Goal: Task Accomplishment & Management: Manage account settings

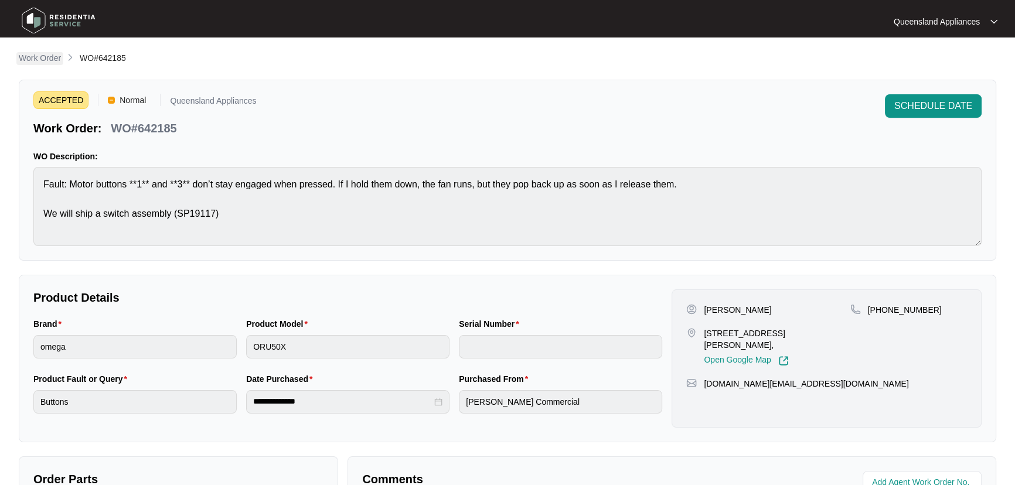
click at [36, 60] on p "Work Order" at bounding box center [40, 58] width 42 height 12
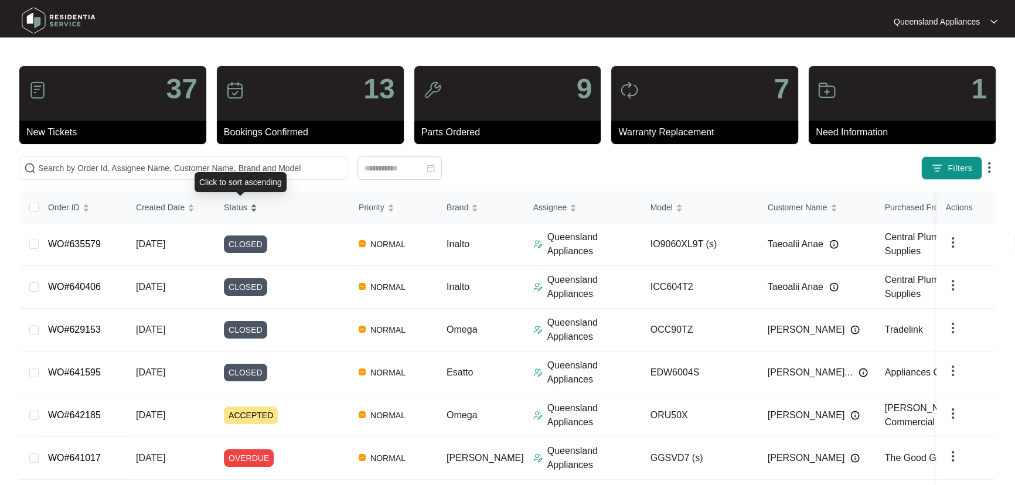
click at [257, 206] on div "Status" at bounding box center [240, 207] width 33 height 16
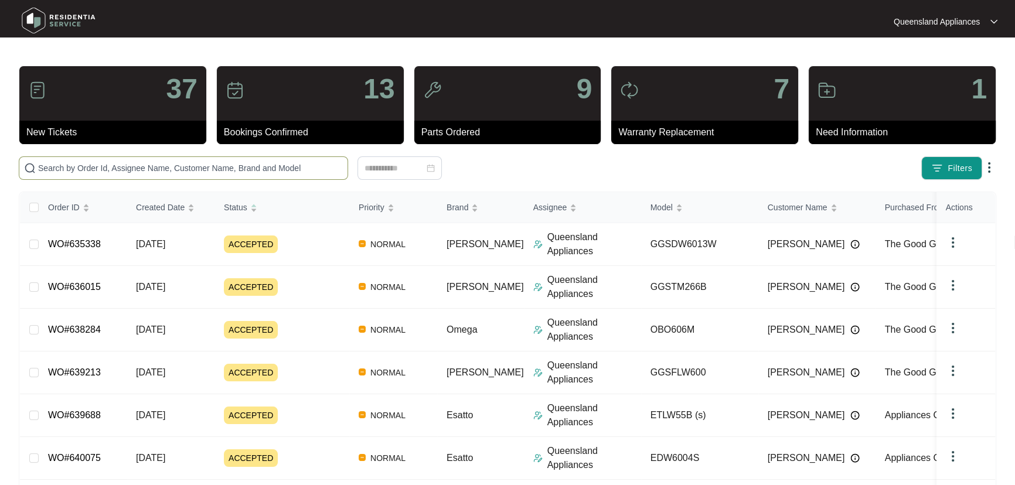
click at [134, 175] on span at bounding box center [183, 167] width 329 height 23
click at [139, 164] on input "text" at bounding box center [190, 168] width 305 height 13
paste input "641860"
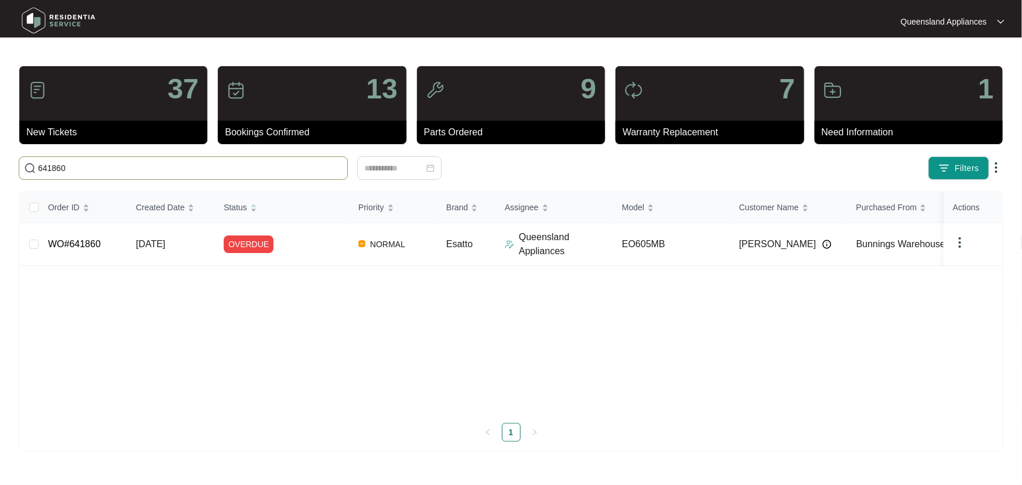
type input "641860"
click at [313, 237] on div "Order ID Created Date Status Priority Brand Assignee Model Customer Name Purcha…" at bounding box center [511, 317] width 983 height 250
click at [313, 244] on div "OVERDUE" at bounding box center [286, 245] width 125 height 18
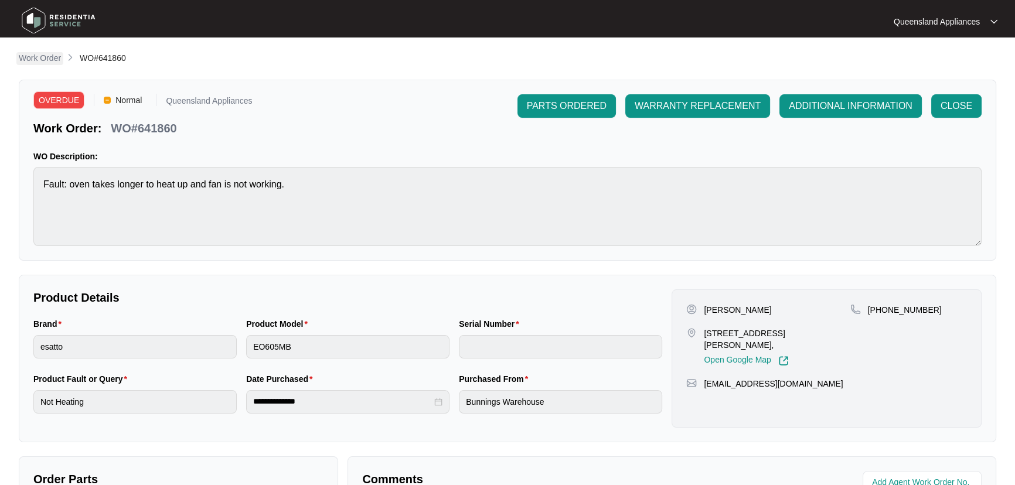
click at [39, 55] on p "Work Order" at bounding box center [40, 58] width 42 height 12
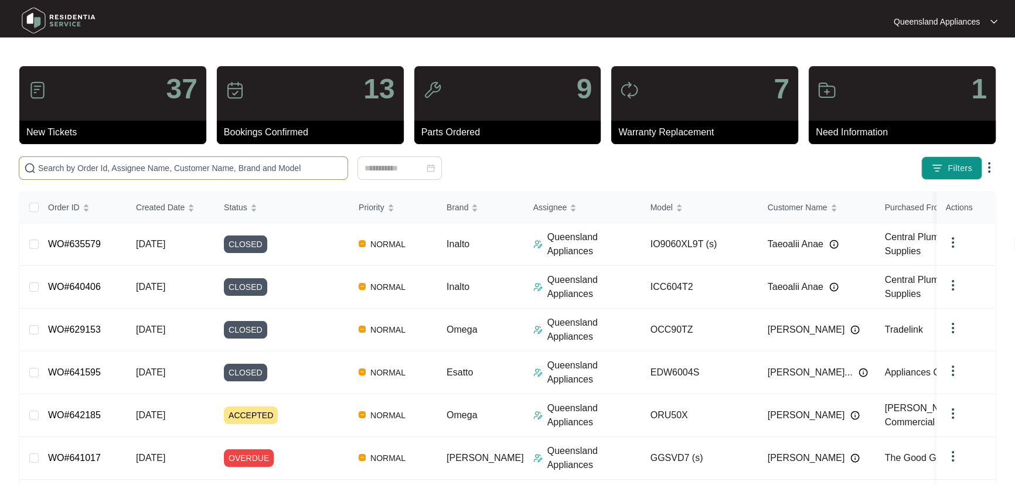
click at [203, 168] on input "text" at bounding box center [190, 168] width 305 height 13
paste input "641187"
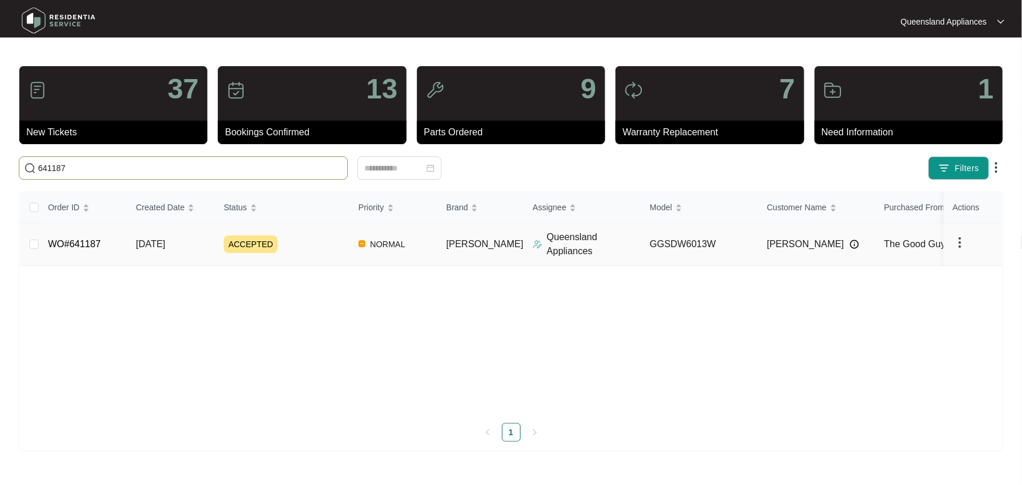
type input "641187"
click at [328, 243] on div "ACCEPTED" at bounding box center [286, 245] width 125 height 18
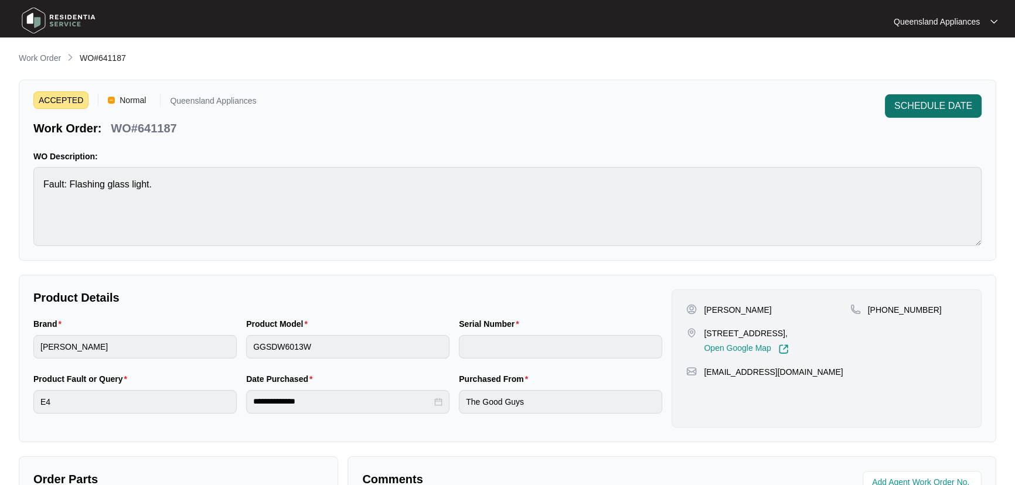
click at [932, 105] on span "SCHEDULE DATE" at bounding box center [933, 106] width 78 height 14
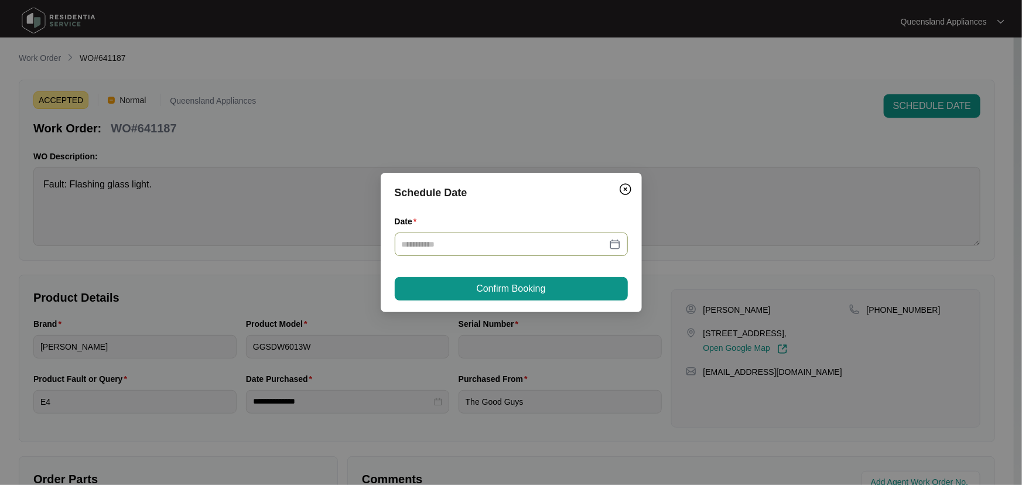
click at [617, 242] on div at bounding box center [511, 244] width 219 height 13
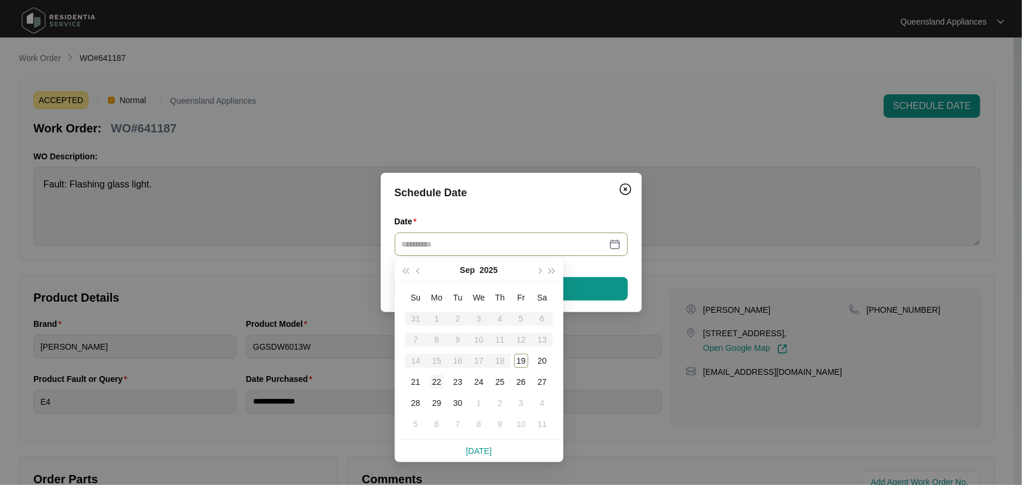
click at [439, 381] on div "22" at bounding box center [437, 382] width 14 height 14
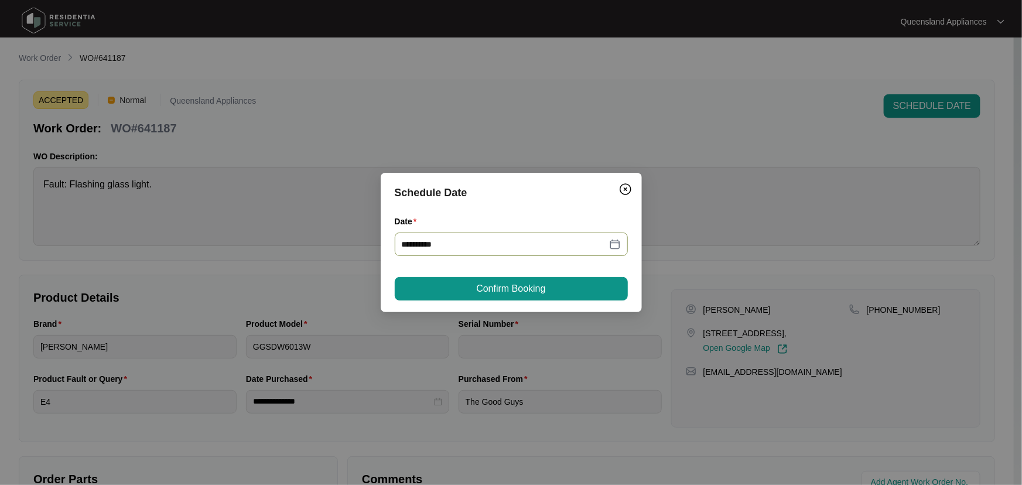
type input "**********"
click at [557, 286] on button "Confirm Booking" at bounding box center [511, 288] width 233 height 23
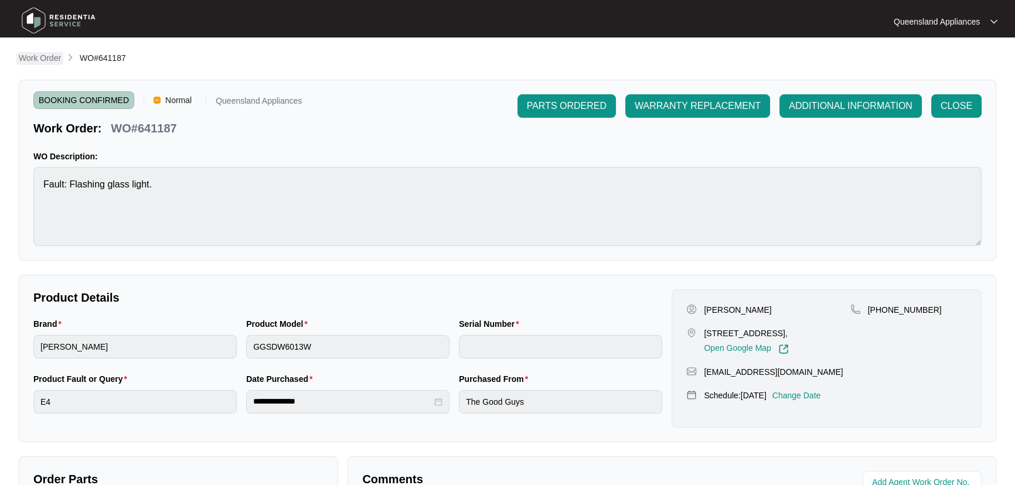
click at [23, 62] on p "Work Order" at bounding box center [40, 58] width 42 height 12
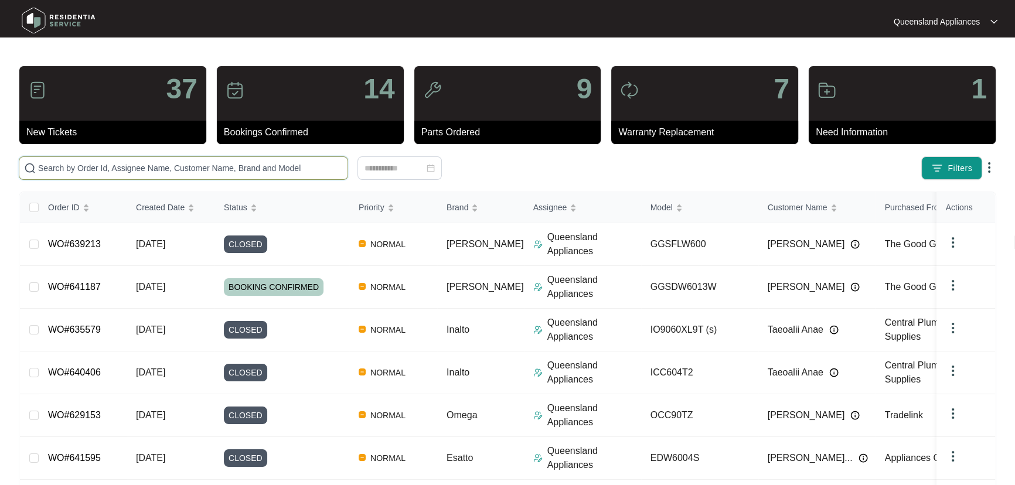
click at [148, 165] on input "text" at bounding box center [190, 168] width 305 height 13
paste input "641170"
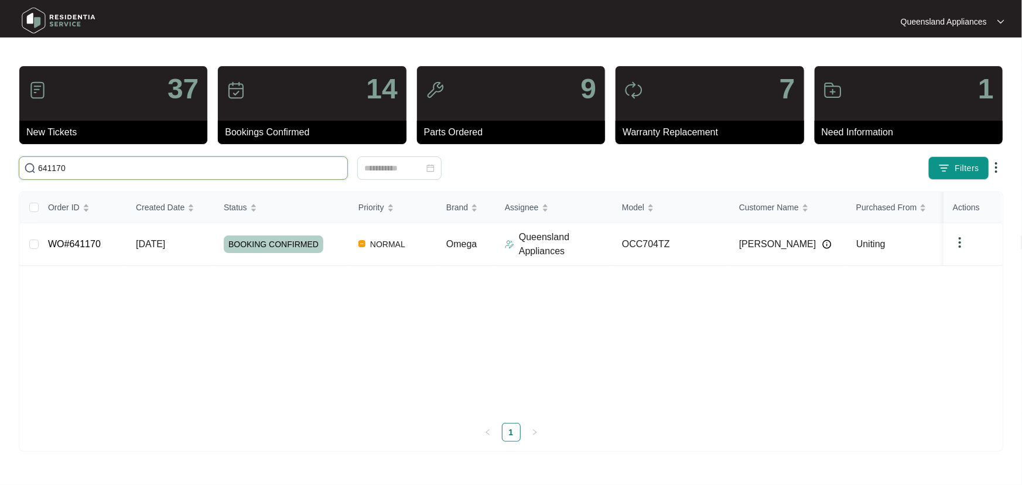
click at [60, 168] on input "641170" at bounding box center [190, 168] width 305 height 13
paste input "054"
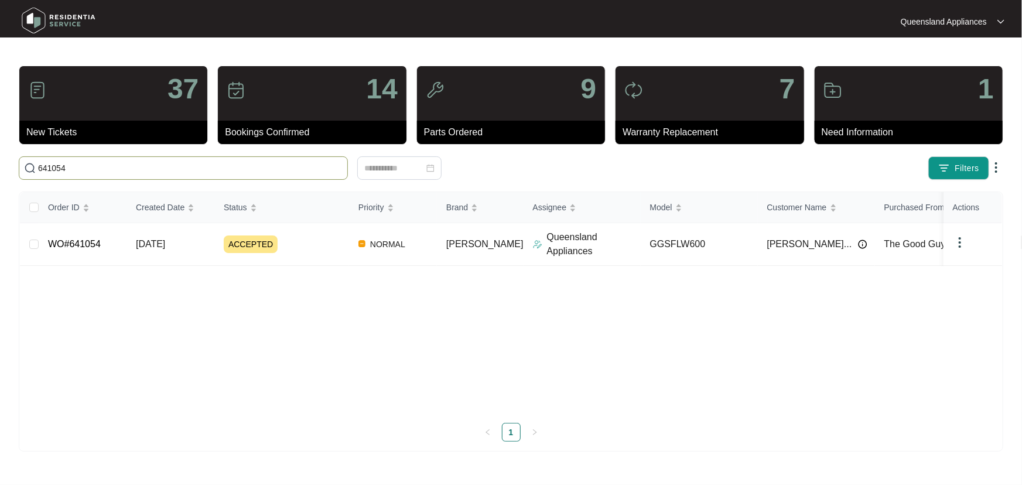
type input "641054"
click at [254, 246] on span "ACCEPTED" at bounding box center [251, 245] width 54 height 18
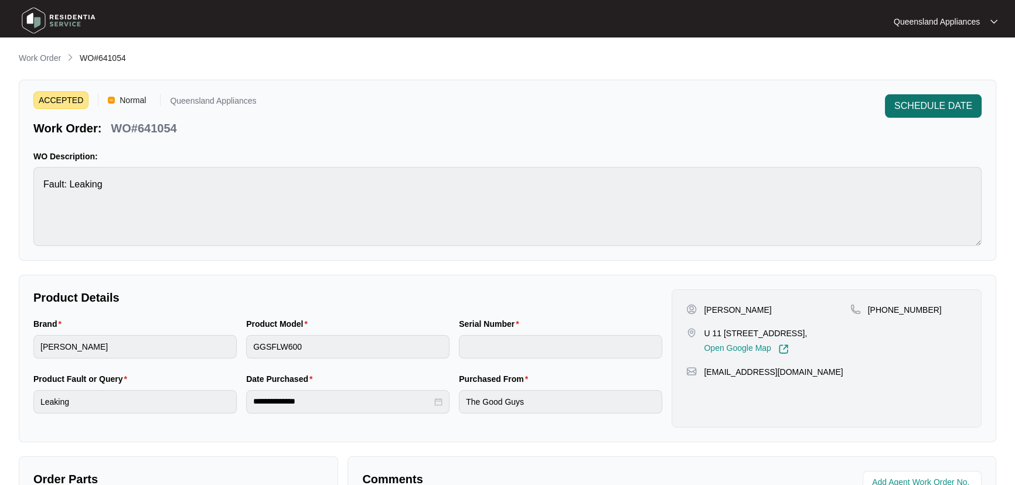
click at [924, 109] on span "SCHEDULE DATE" at bounding box center [933, 106] width 78 height 14
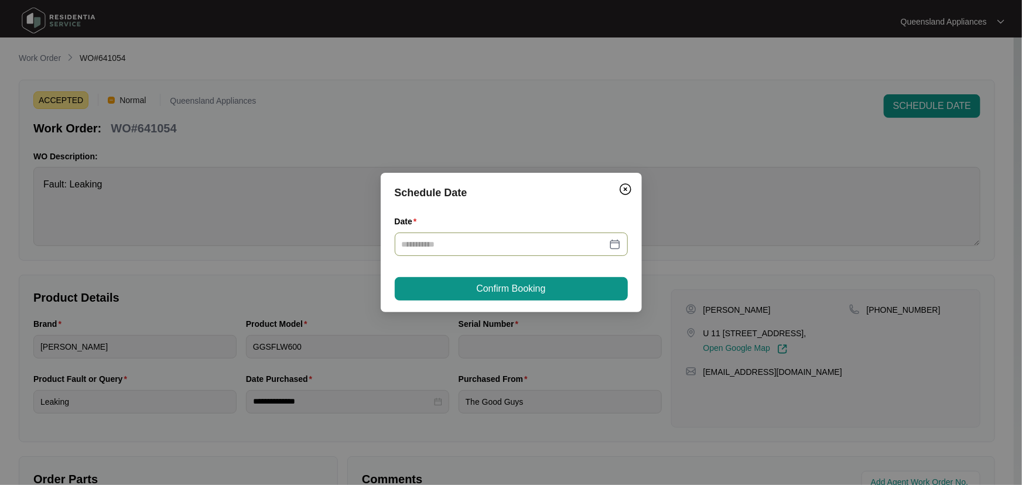
click at [620, 244] on div at bounding box center [511, 244] width 219 height 13
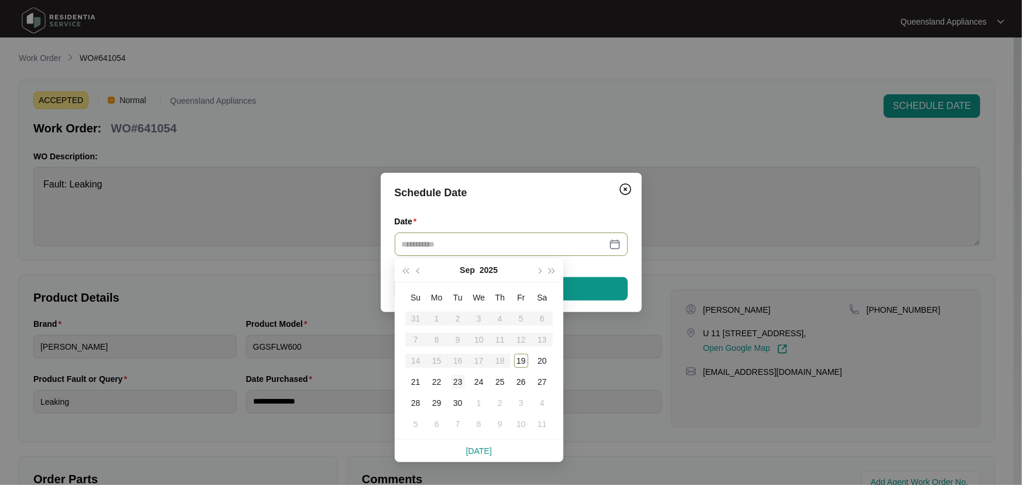
type input "**********"
click at [521, 360] on div "19" at bounding box center [521, 361] width 14 height 14
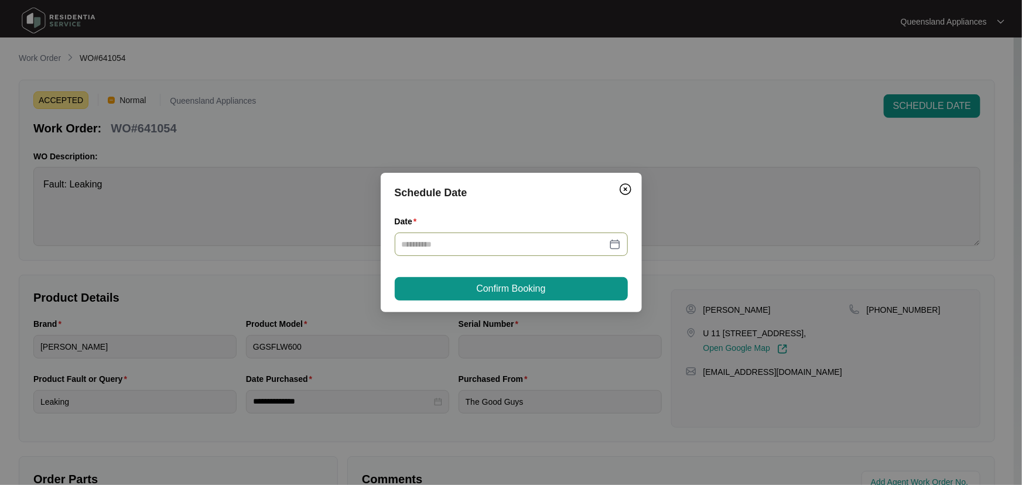
type input "**********"
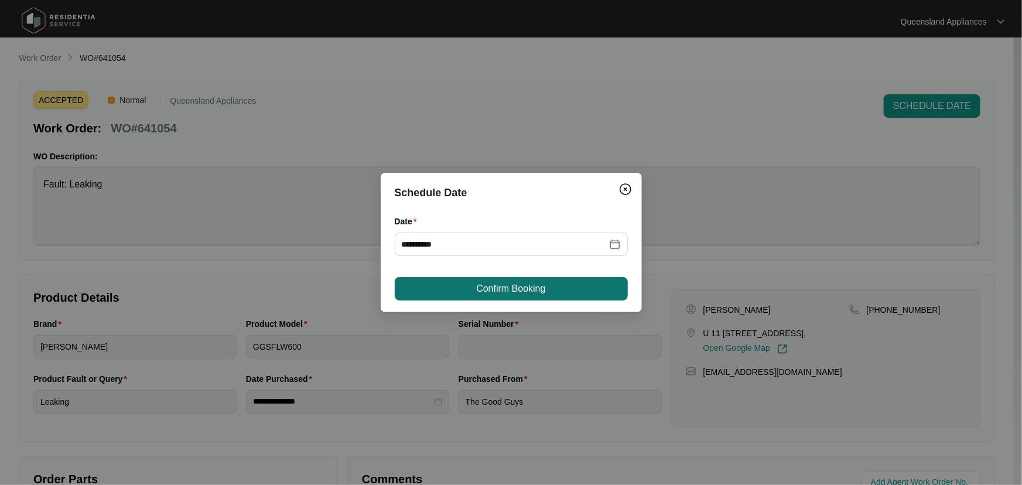
click at [513, 284] on span "Confirm Booking" at bounding box center [510, 289] width 69 height 14
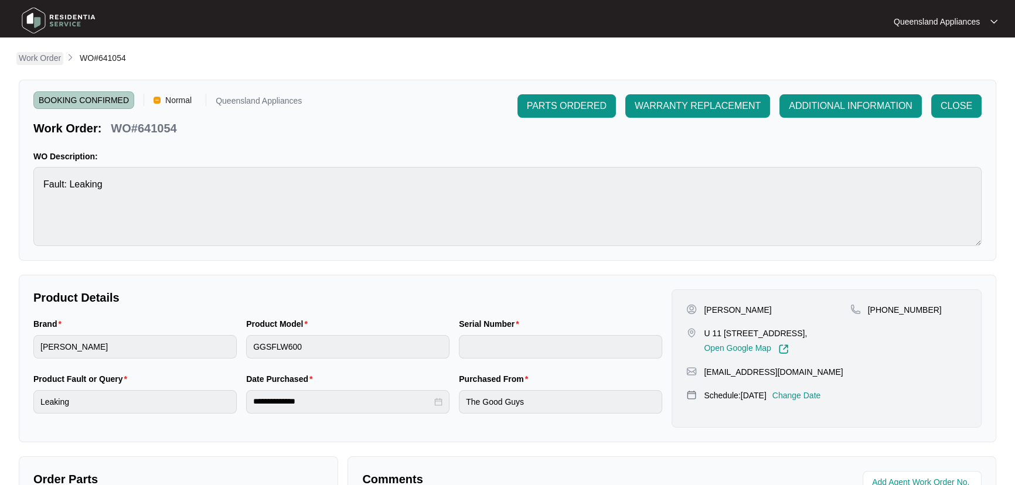
click at [30, 62] on p "Work Order" at bounding box center [40, 58] width 42 height 12
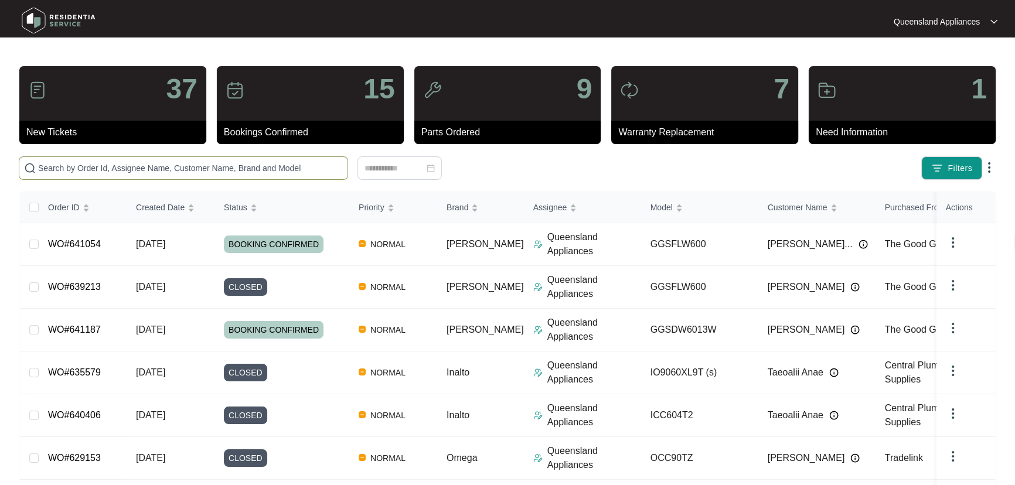
click at [123, 178] on span at bounding box center [183, 167] width 329 height 23
click at [130, 167] on input "text" at bounding box center [190, 168] width 305 height 13
paste input "641039"
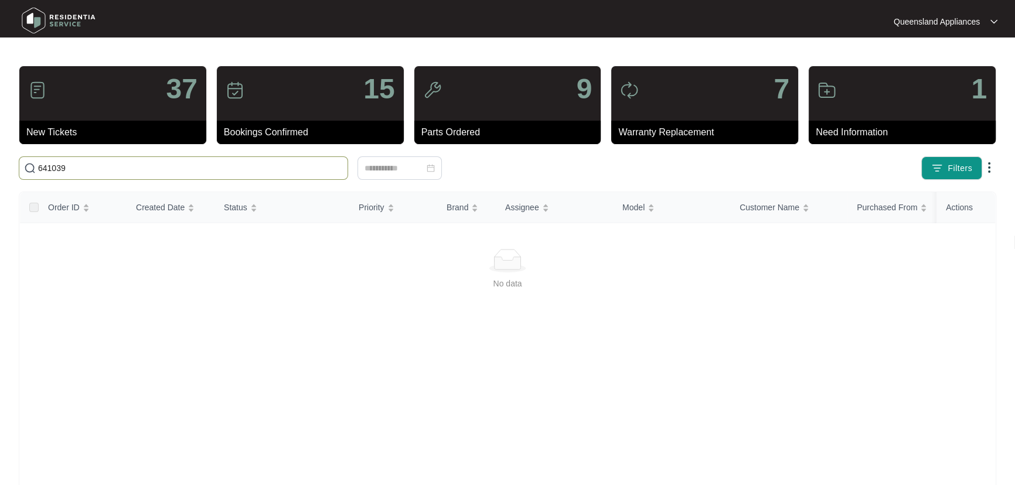
click at [107, 162] on input "641039" at bounding box center [190, 168] width 305 height 13
click at [59, 163] on input "641039" at bounding box center [190, 168] width 305 height 13
click at [69, 169] on input "641039" at bounding box center [190, 168] width 305 height 13
click at [84, 170] on input "641039" at bounding box center [190, 168] width 305 height 13
click at [58, 168] on input "641039" at bounding box center [190, 168] width 305 height 13
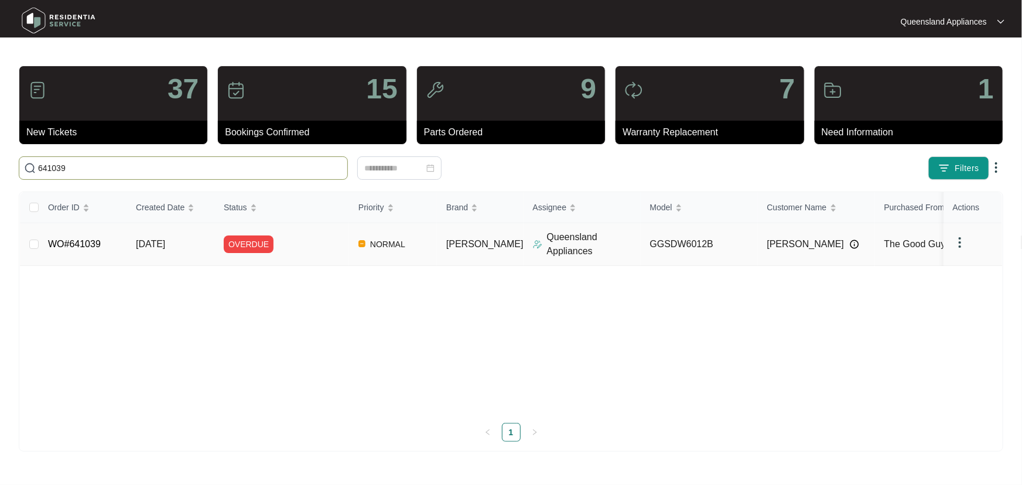
type input "641039"
click at [292, 238] on div "OVERDUE" at bounding box center [286, 245] width 125 height 18
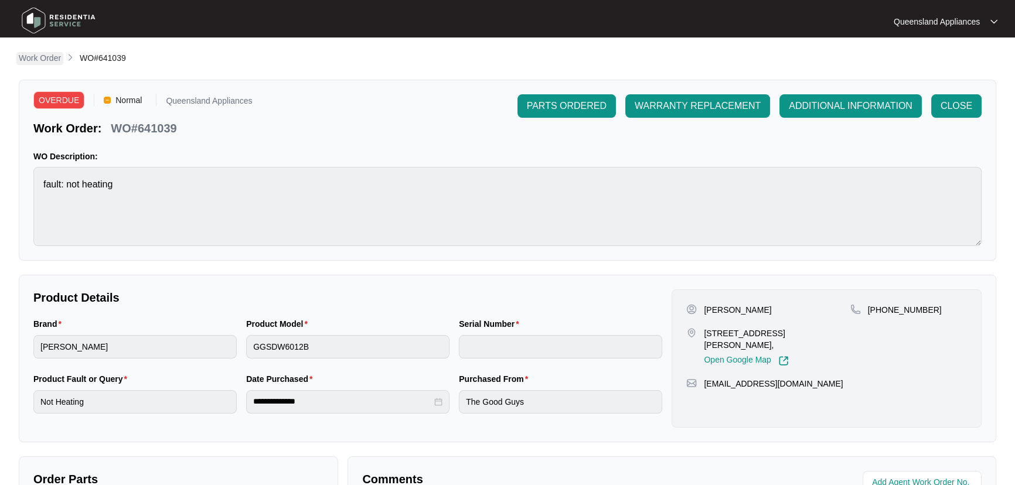
click at [45, 59] on p "Work Order" at bounding box center [40, 58] width 42 height 12
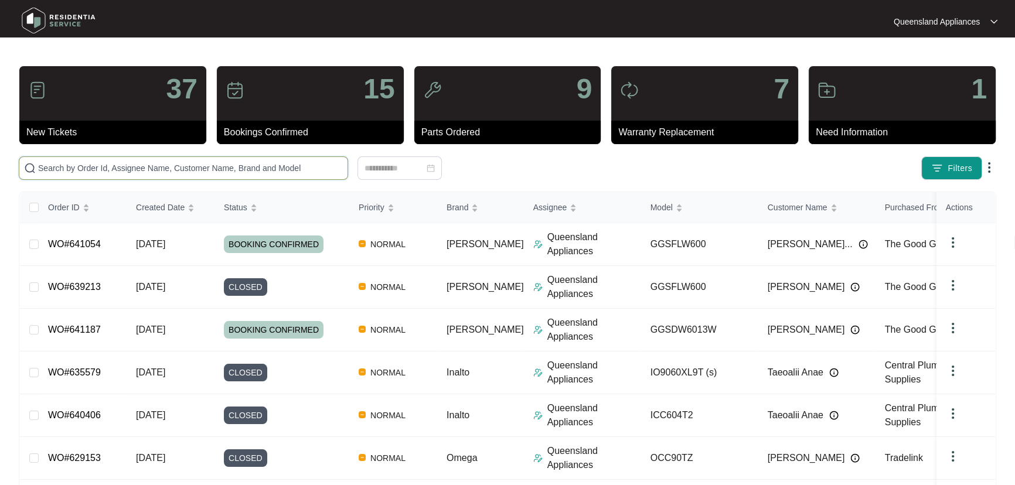
click at [205, 162] on input "text" at bounding box center [190, 168] width 305 height 13
paste input "641017"
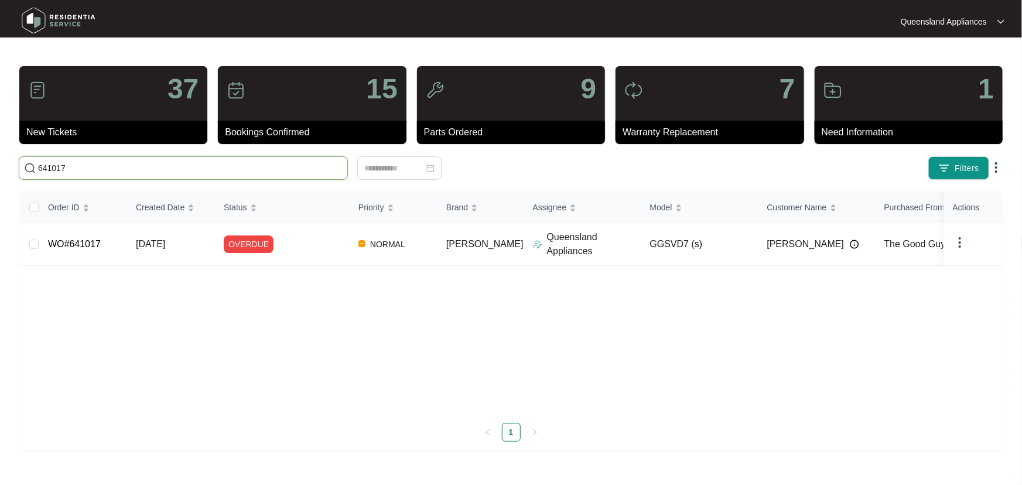
click at [125, 171] on input "641017" at bounding box center [190, 168] width 305 height 13
click at [54, 170] on input "641017" at bounding box center [190, 168] width 305 height 13
click at [57, 168] on input "641017" at bounding box center [190, 168] width 305 height 13
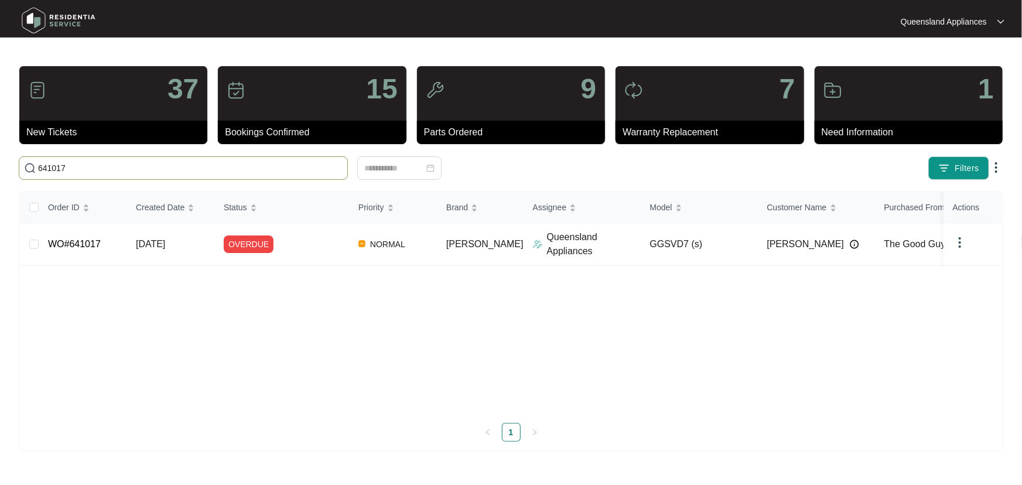
paste input "0075"
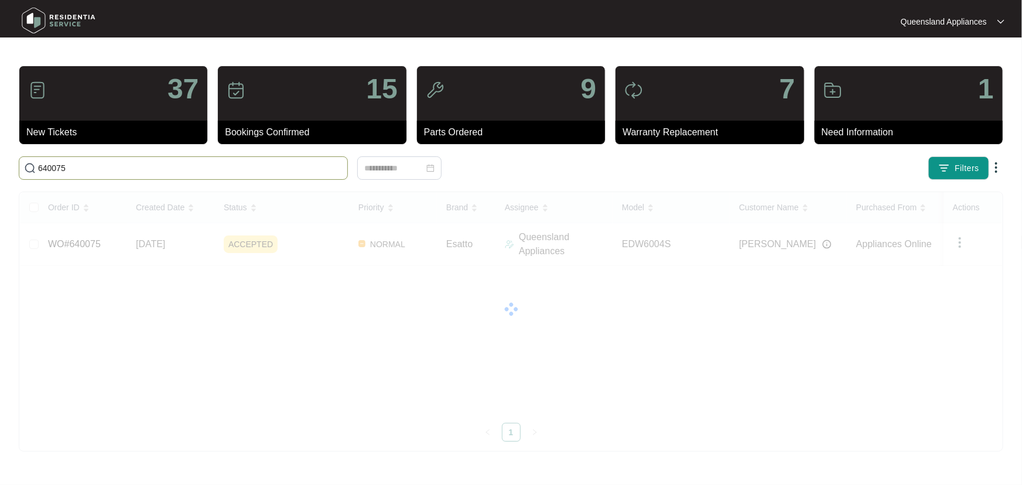
click at [55, 167] on input "640075" at bounding box center [190, 168] width 305 height 13
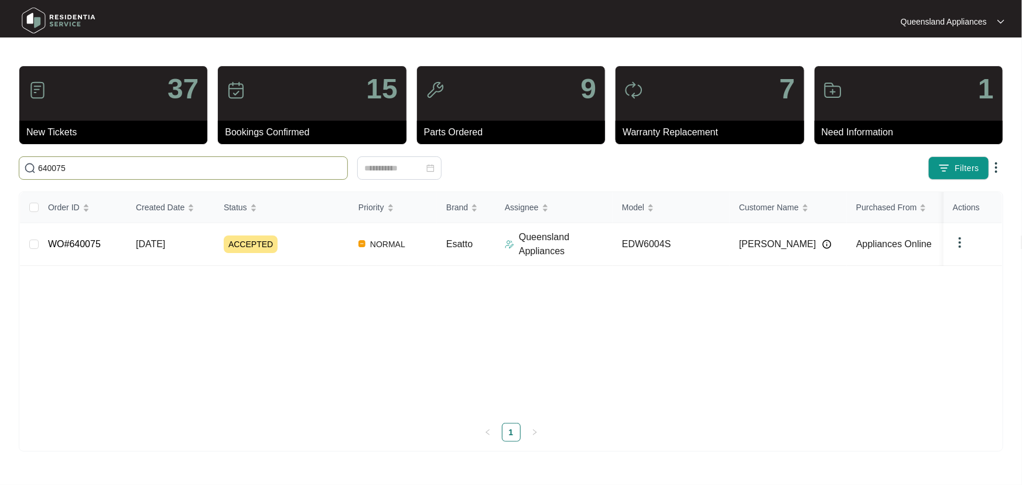
paste input "39688"
click at [54, 172] on input "639688" at bounding box center [190, 168] width 305 height 13
click at [52, 170] on input "639688" at bounding box center [190, 168] width 305 height 13
drag, startPoint x: 52, startPoint y: 170, endPoint x: 62, endPoint y: 163, distance: 11.9
click at [62, 163] on input "639688" at bounding box center [190, 168] width 305 height 13
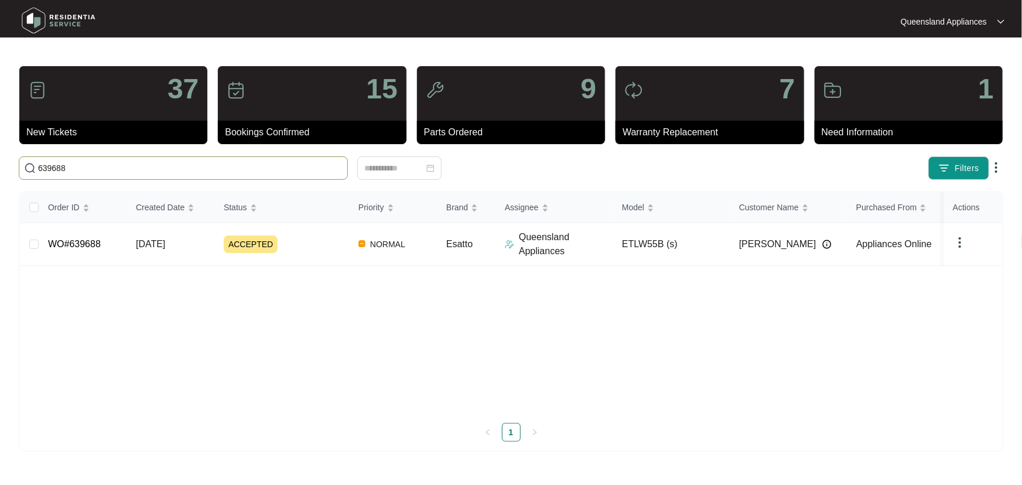
click at [59, 165] on input "639688" at bounding box center [190, 168] width 305 height 13
paste input "024"
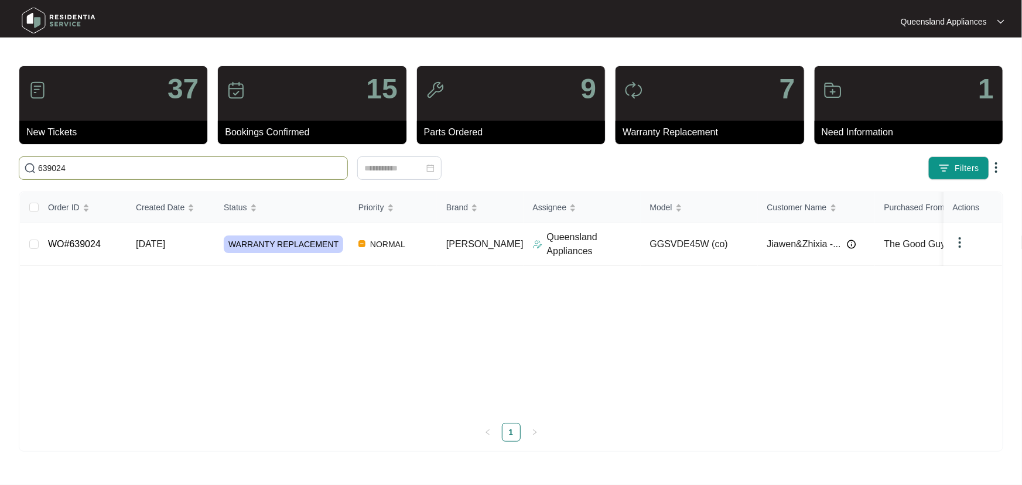
type input "639024"
click at [225, 250] on div "Order ID Created Date Status Priority Brand Assignee Model Customer Name Purcha…" at bounding box center [511, 317] width 983 height 250
click at [303, 247] on span "WARRANTY REPLACEMENT" at bounding box center [284, 245] width 120 height 18
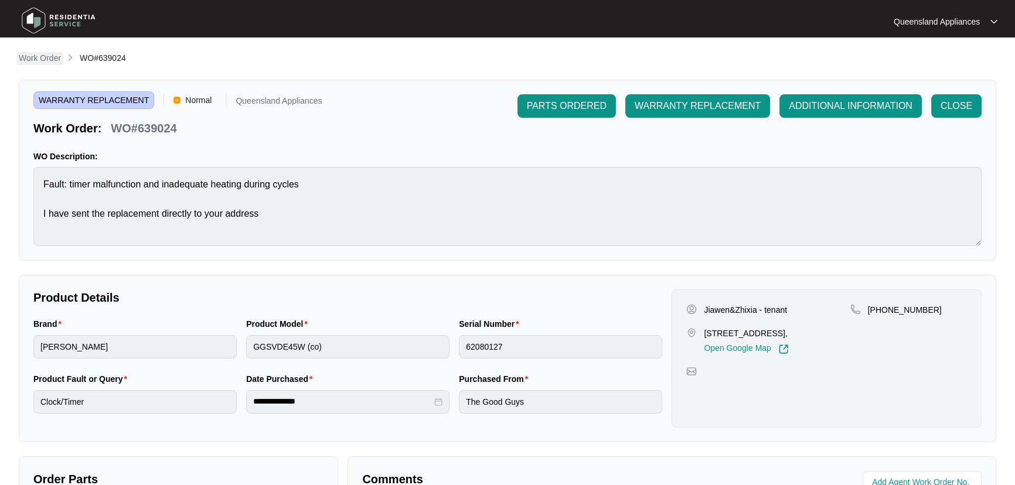
click at [39, 62] on p "Work Order" at bounding box center [40, 58] width 42 height 12
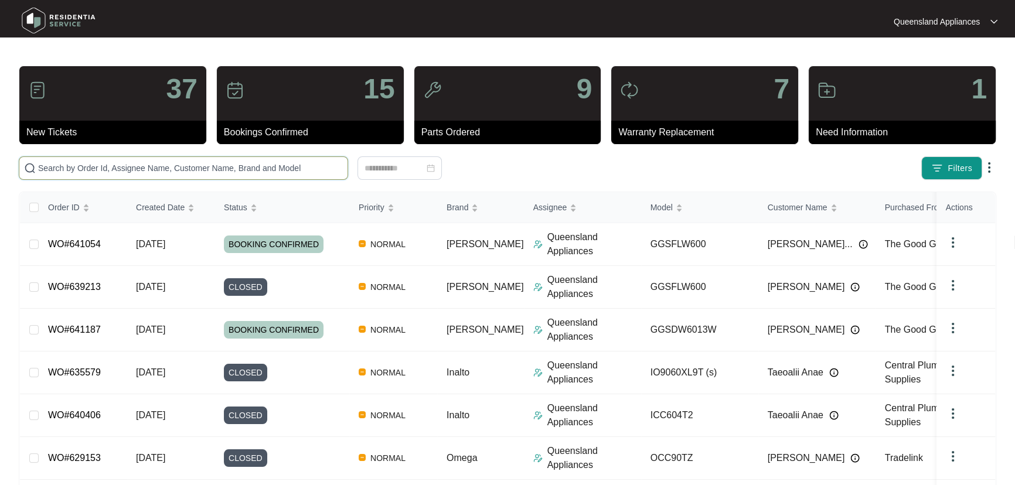
click at [151, 167] on input "text" at bounding box center [190, 168] width 305 height 13
paste input "638942"
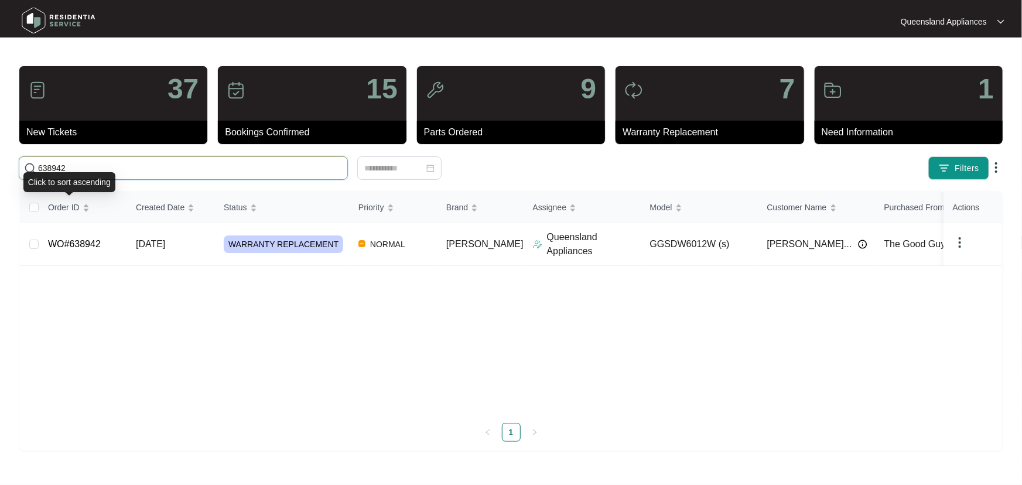
click at [53, 170] on input "638942" at bounding box center [190, 168] width 305 height 13
paste input "284"
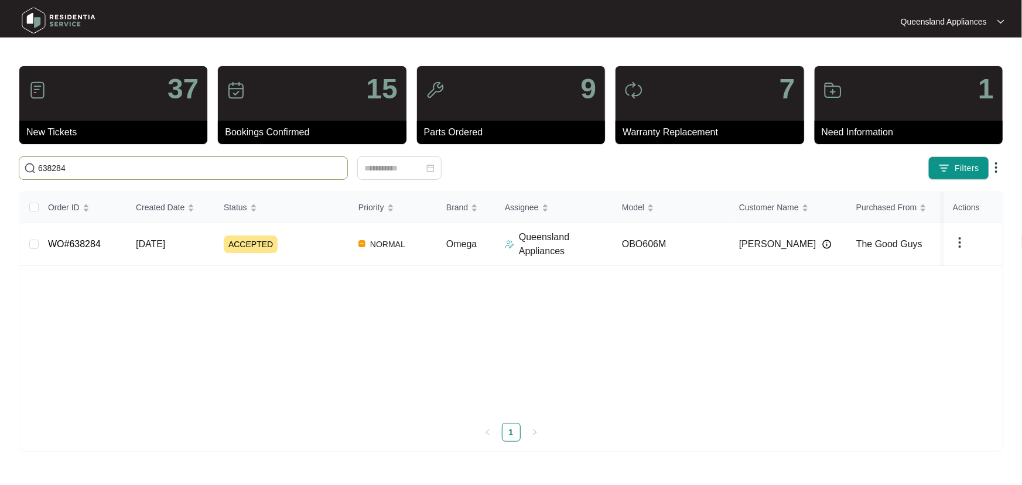
type input "638284"
click at [257, 244] on div "Order ID Created Date Status Priority Brand Assignee Model Customer Name Purcha…" at bounding box center [511, 317] width 983 height 250
click at [84, 240] on link "WO#638284" at bounding box center [74, 244] width 53 height 10
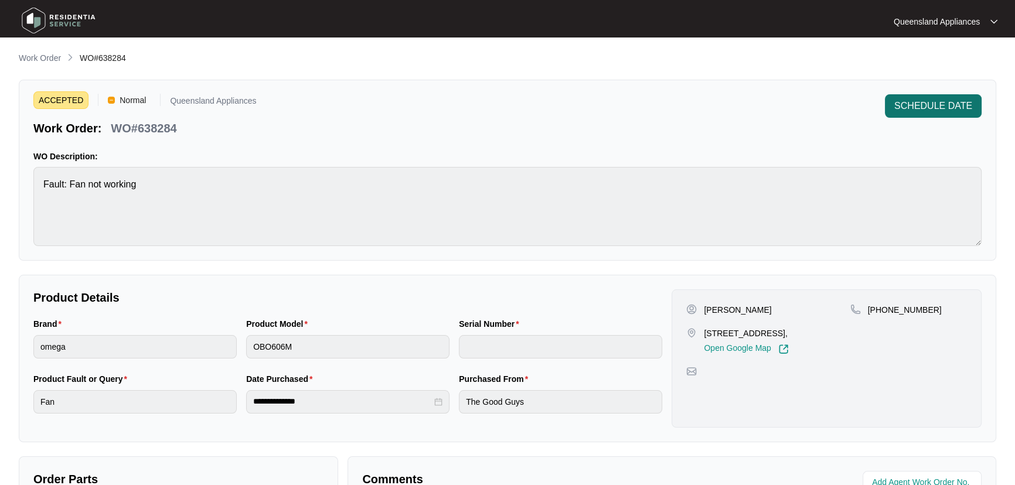
click at [952, 108] on span "SCHEDULE DATE" at bounding box center [933, 106] width 78 height 14
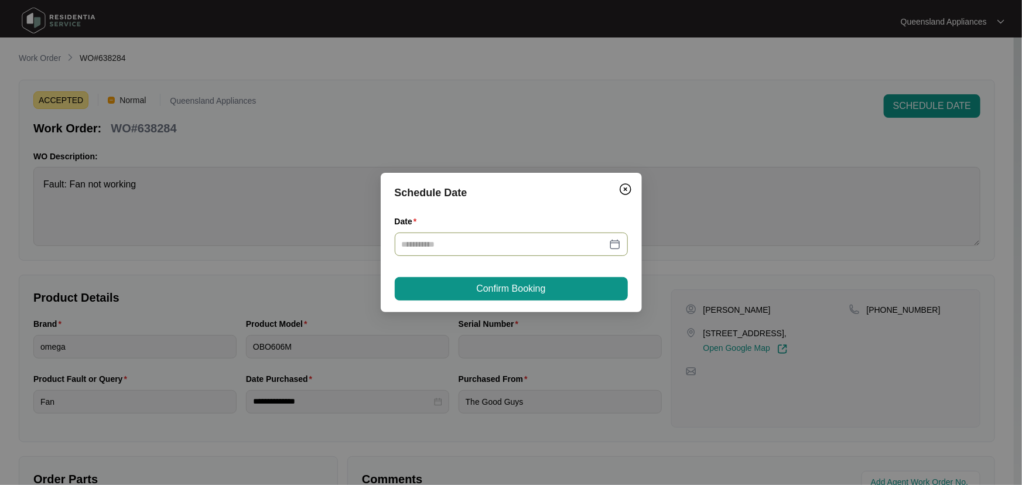
click at [613, 249] on div at bounding box center [511, 244] width 219 height 13
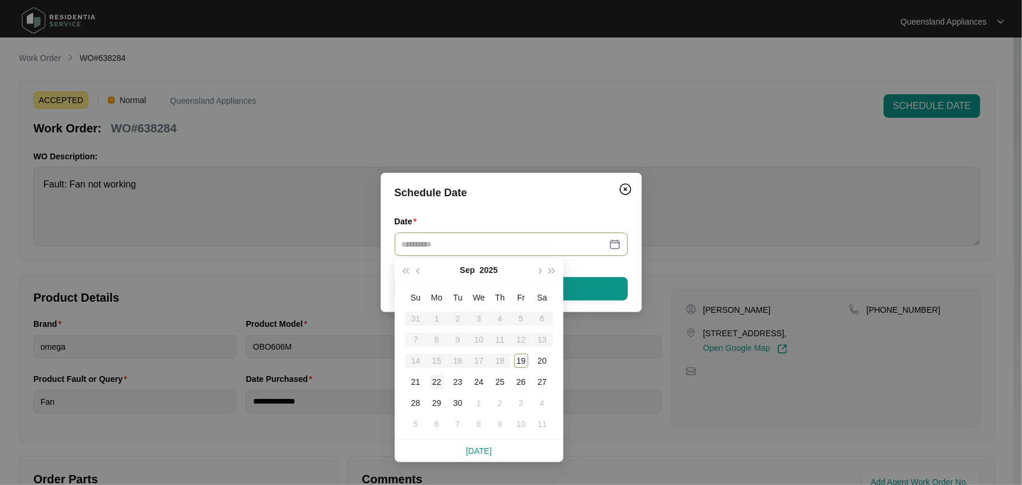
click at [432, 381] on div "22" at bounding box center [437, 382] width 14 height 14
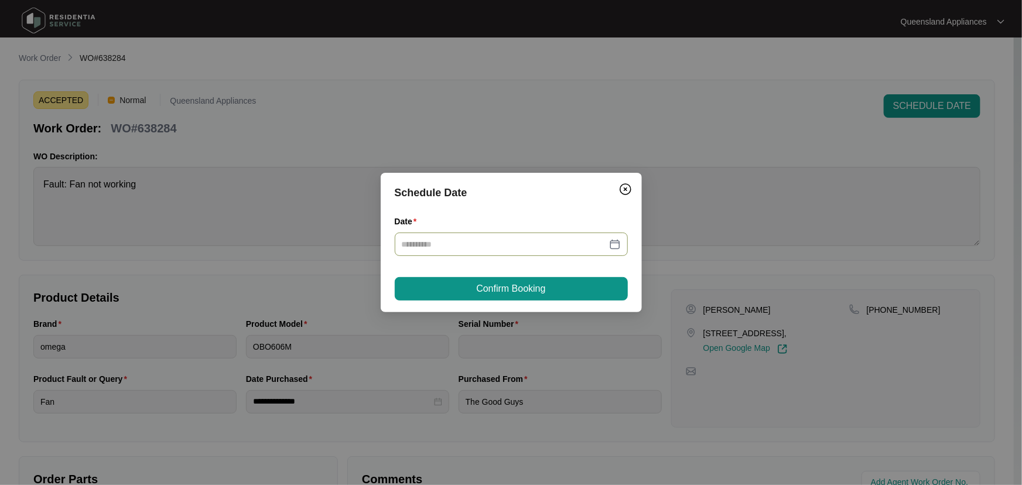
type input "**********"
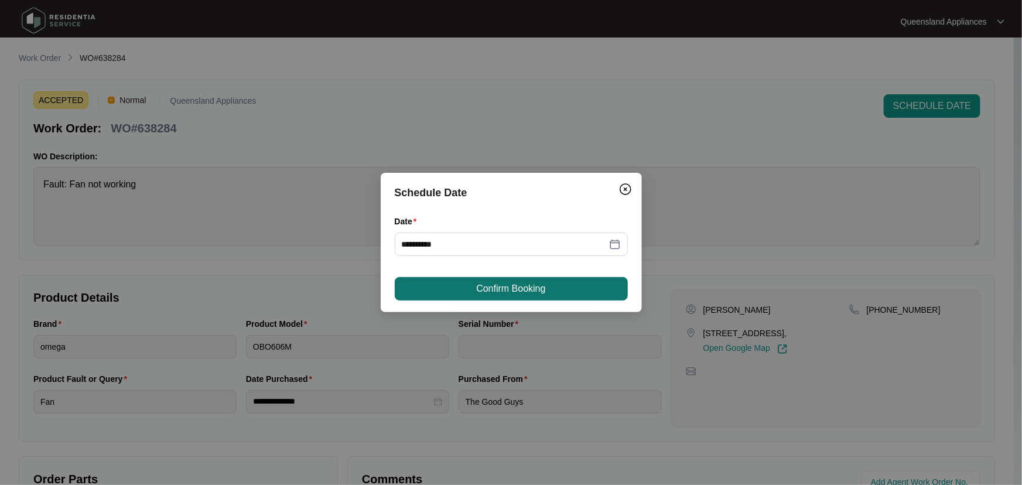
click at [499, 296] on button "Confirm Booking" at bounding box center [511, 288] width 233 height 23
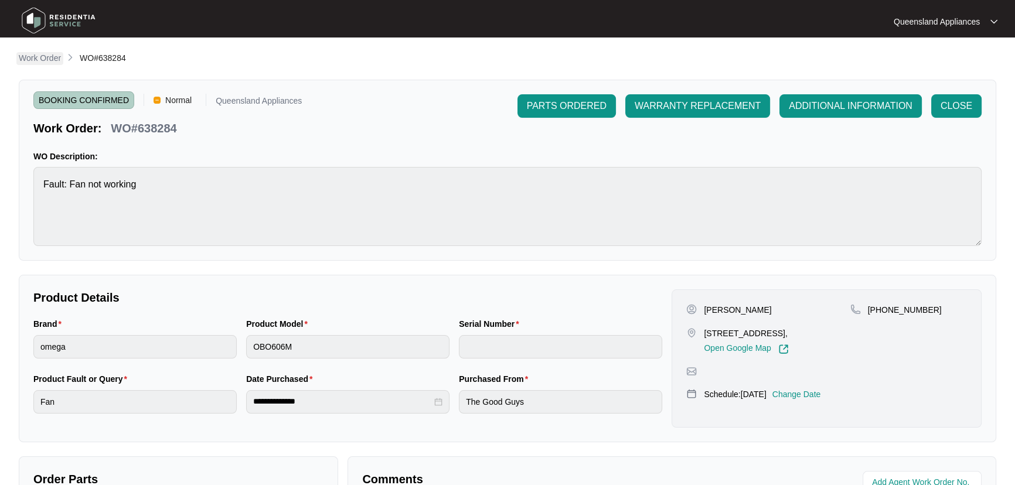
click at [40, 59] on p "Work Order" at bounding box center [40, 58] width 42 height 12
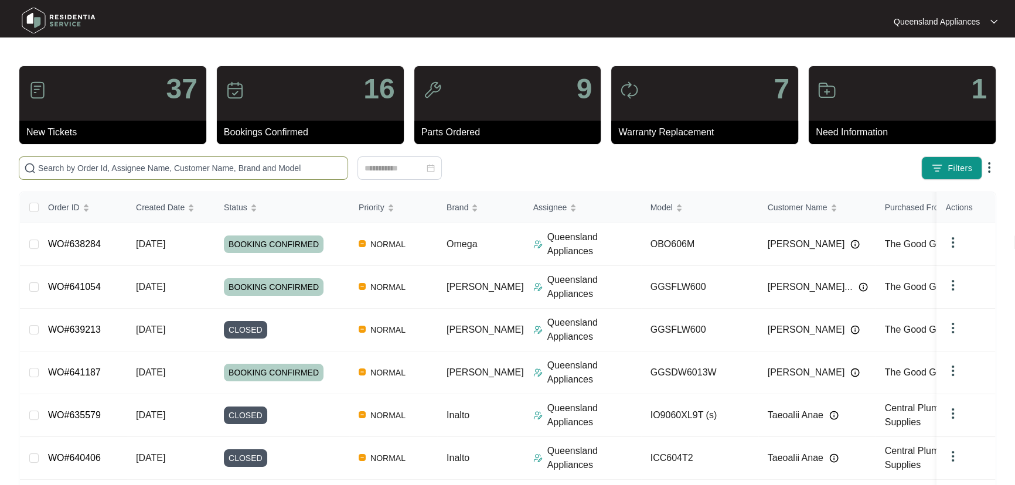
click at [222, 172] on input "text" at bounding box center [190, 168] width 305 height 13
paste input "633767"
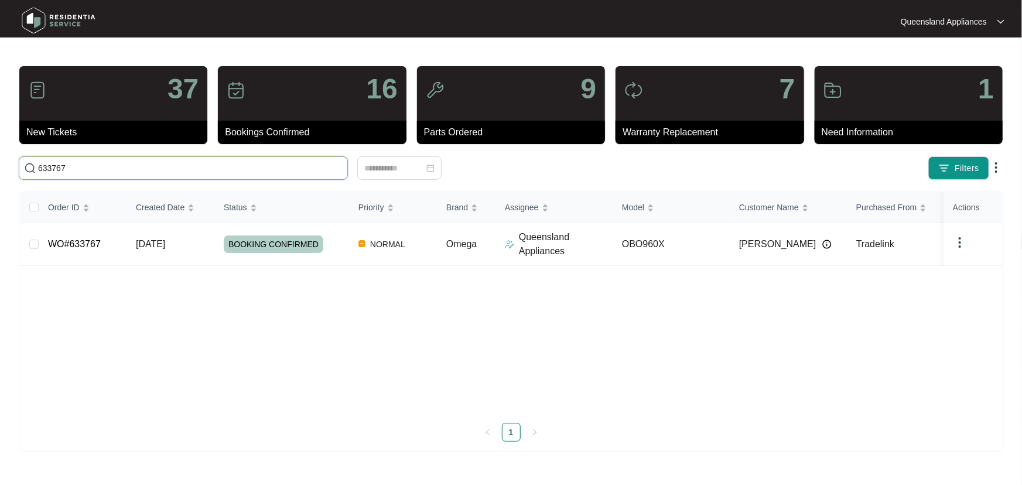
click at [45, 162] on input "633767" at bounding box center [190, 168] width 305 height 13
paste input "2514"
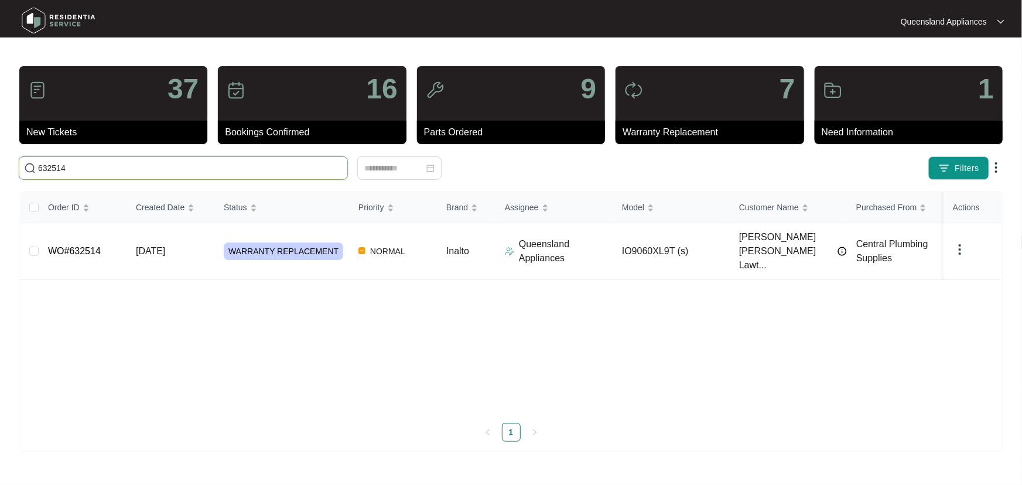
click at [56, 165] on input "632514" at bounding box center [190, 168] width 305 height 13
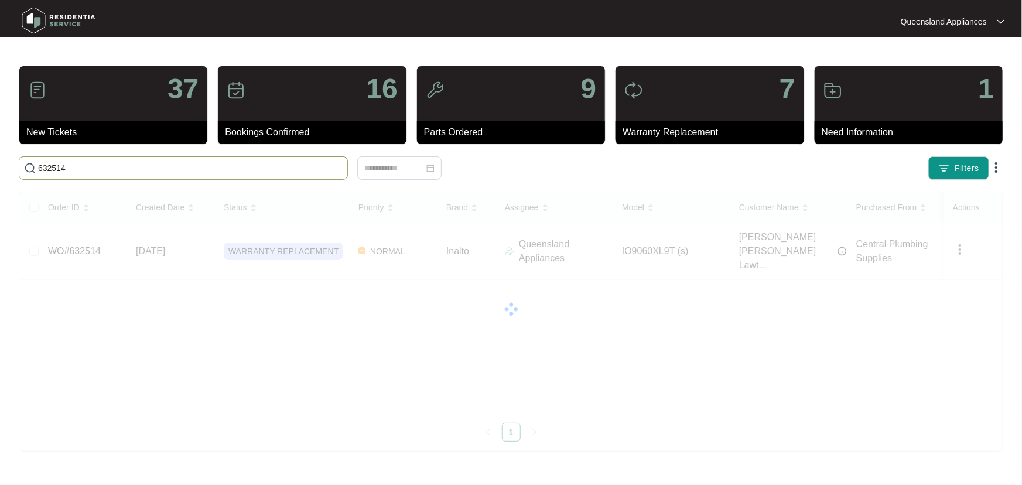
click at [56, 165] on input "632514" at bounding box center [190, 168] width 305 height 13
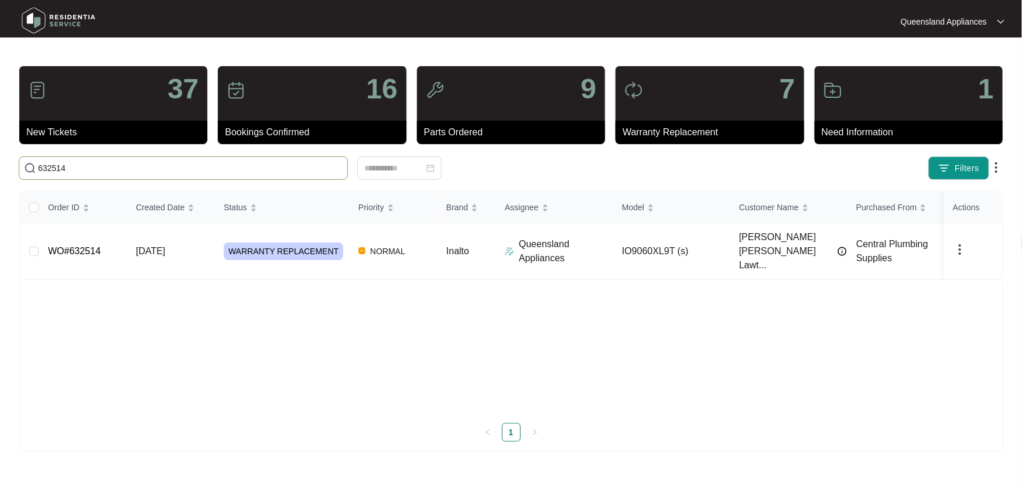
paste input "298"
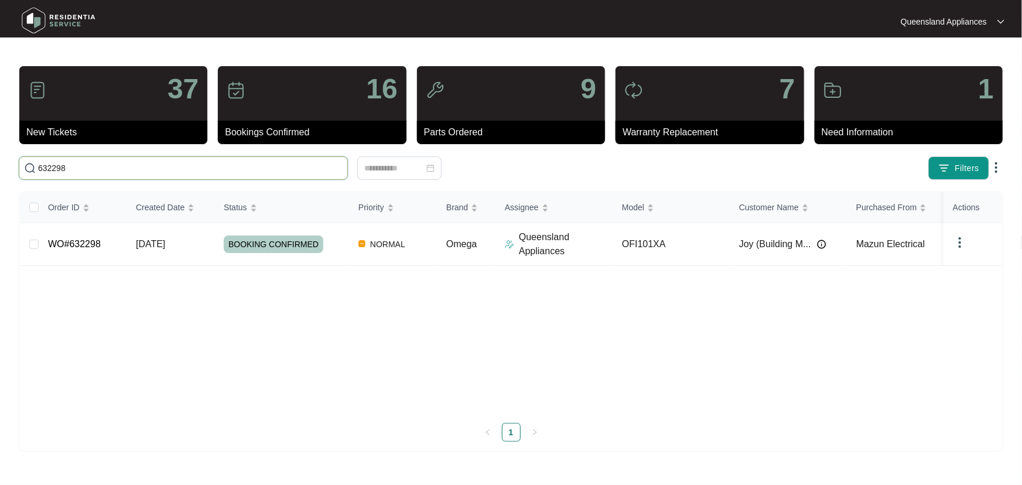
click at [56, 168] on input "632298" at bounding box center [190, 168] width 305 height 13
paste input "1120"
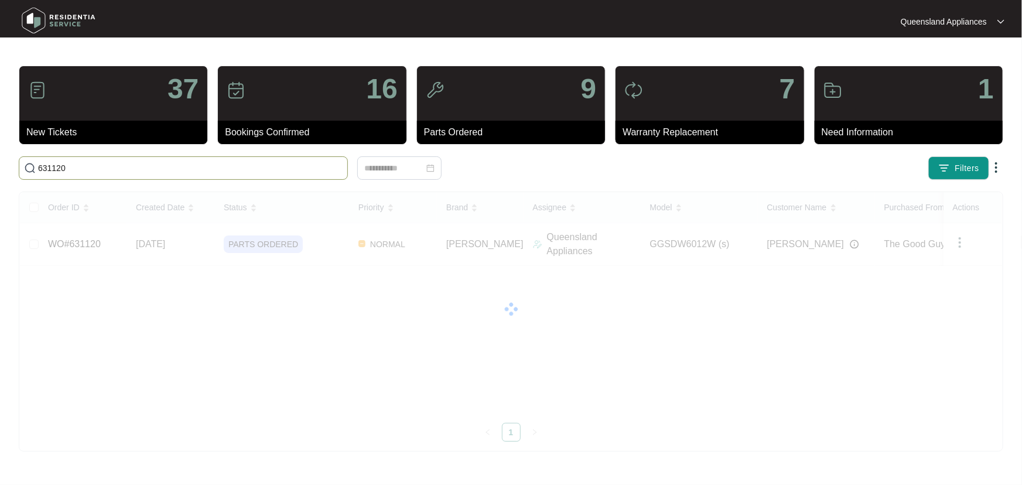
click at [52, 169] on input "631120" at bounding box center [190, 168] width 305 height 13
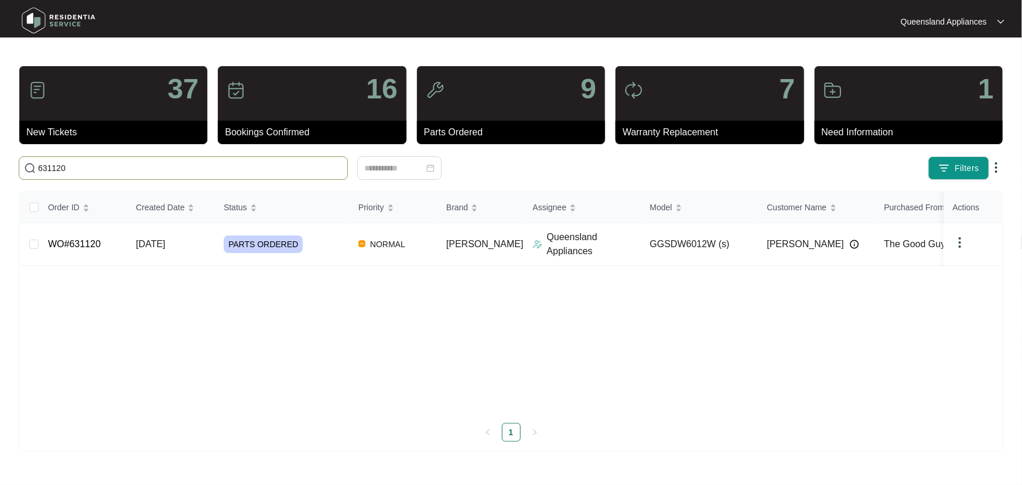
paste input "04054"
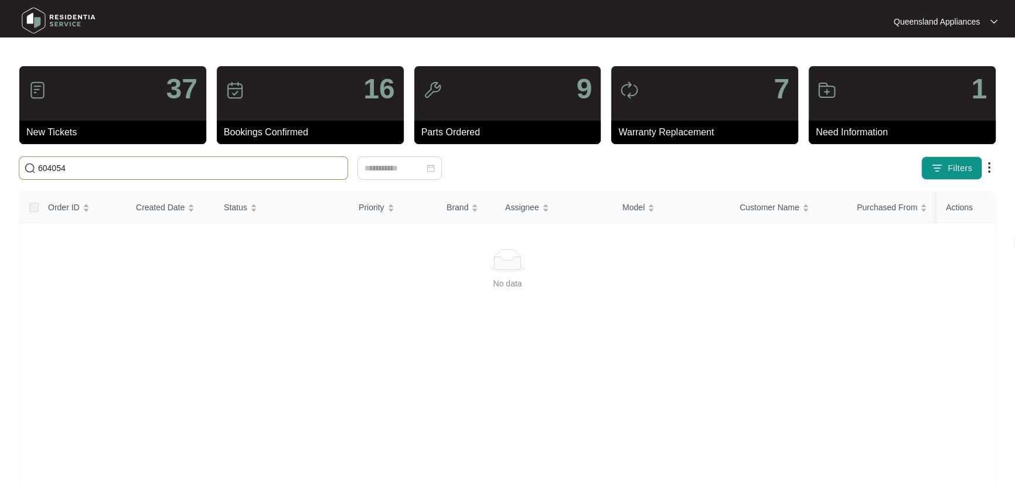
type input "604054"
